Goal: Task Accomplishment & Management: Use online tool/utility

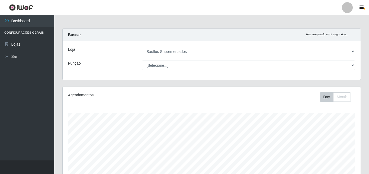
select select "423"
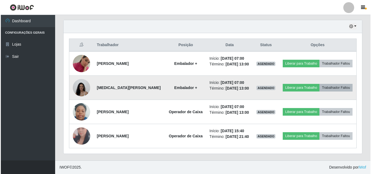
scroll to position [113, 298]
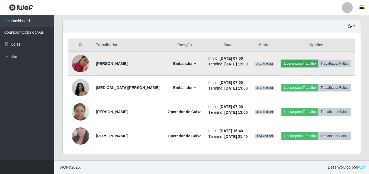
click at [316, 62] on button "Liberar para Trabalho" at bounding box center [300, 64] width 37 height 8
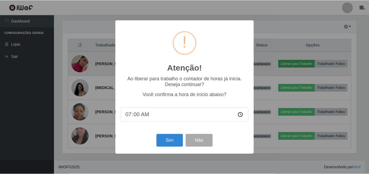
scroll to position [113, 296]
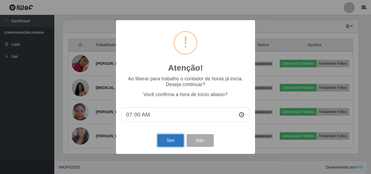
click at [166, 141] on button "Sim" at bounding box center [170, 140] width 26 height 13
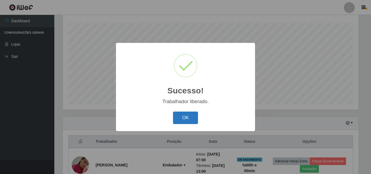
click at [187, 120] on button "OK" at bounding box center [185, 118] width 25 height 13
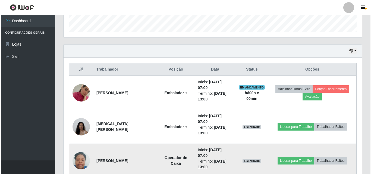
scroll to position [171, 0]
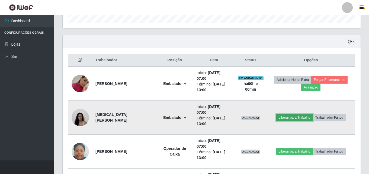
click at [301, 120] on button "Liberar para Trabalho" at bounding box center [295, 118] width 37 height 8
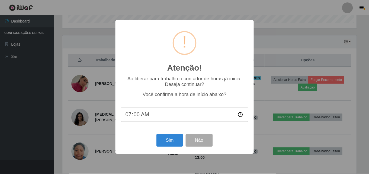
scroll to position [113, 296]
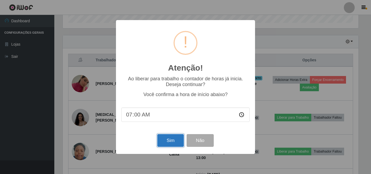
click at [174, 145] on button "Sim" at bounding box center [170, 140] width 26 height 13
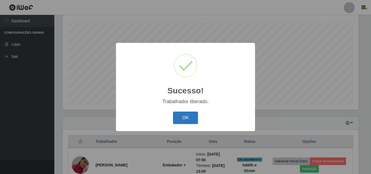
click at [187, 119] on button "OK" at bounding box center [185, 118] width 25 height 13
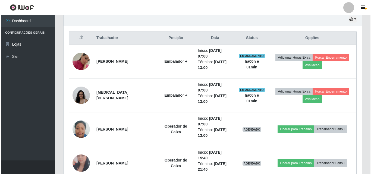
scroll to position [226, 0]
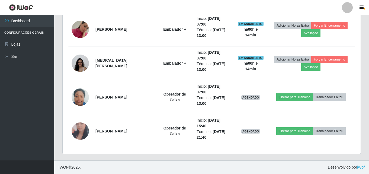
click at [74, 164] on span "IWOF © 2025 ." at bounding box center [70, 167] width 22 height 6
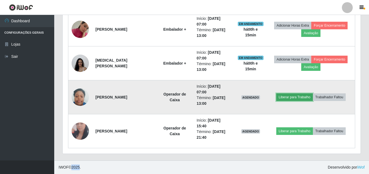
click at [304, 98] on button "Liberar para Trabalho" at bounding box center [295, 97] width 37 height 8
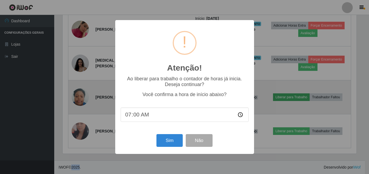
click at [304, 98] on div "Atenção! × Ao liberar para trabalho o contador de horas já inicia. Deseja conti…" at bounding box center [184, 87] width 369 height 174
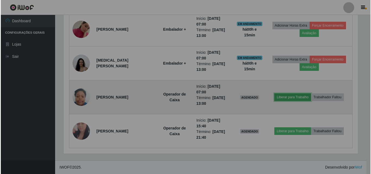
scroll to position [113, 298]
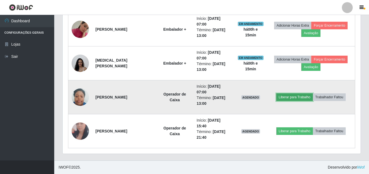
click at [285, 98] on button "Liberar para Trabalho" at bounding box center [295, 97] width 37 height 8
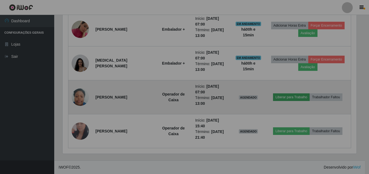
click at [285, 98] on div "Atenção! × Ao liberar para trabalho o contador de horas já inicia. Deseja conti…" at bounding box center [184, 87] width 369 height 174
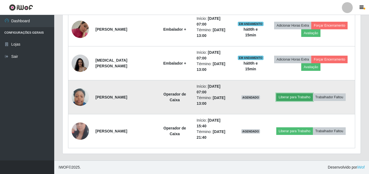
click at [286, 96] on button "Liberar para Trabalho" at bounding box center [295, 97] width 37 height 8
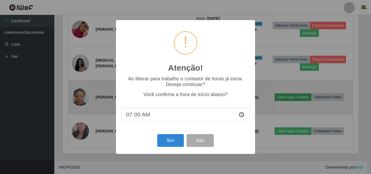
click at [286, 96] on div "Atenção! × Ao liberar para trabalho o contador de horas já inicia. Deseja conti…" at bounding box center [185, 87] width 371 height 174
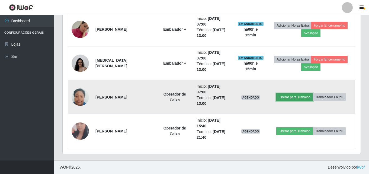
click at [296, 96] on button "Liberar para Trabalho" at bounding box center [295, 97] width 37 height 8
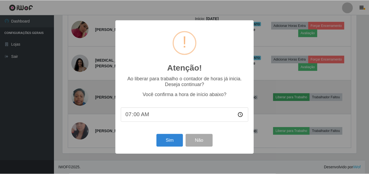
scroll to position [113, 296]
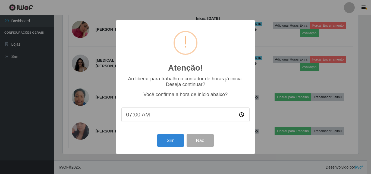
click at [143, 116] on input "07:00" at bounding box center [185, 114] width 128 height 14
type input "07:09"
click at [170, 143] on button "Sim" at bounding box center [170, 140] width 26 height 13
click at [170, 143] on div "Atenção! × Ao liberar para trabalho o contador de horas já inicia. Deseja conti…" at bounding box center [185, 87] width 371 height 174
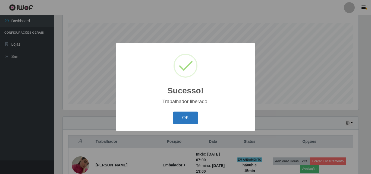
click at [180, 119] on button "OK" at bounding box center [185, 118] width 25 height 13
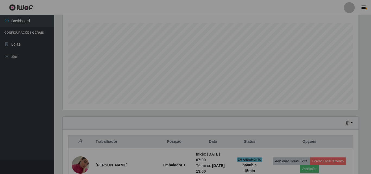
click at [180, 119] on div "Sucesso! × Trabalhador liberado. OK Cancel" at bounding box center [185, 87] width 371 height 174
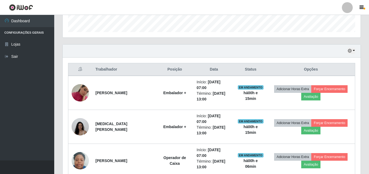
scroll to position [171, 0]
